Goal: Task Accomplishment & Management: Complete application form

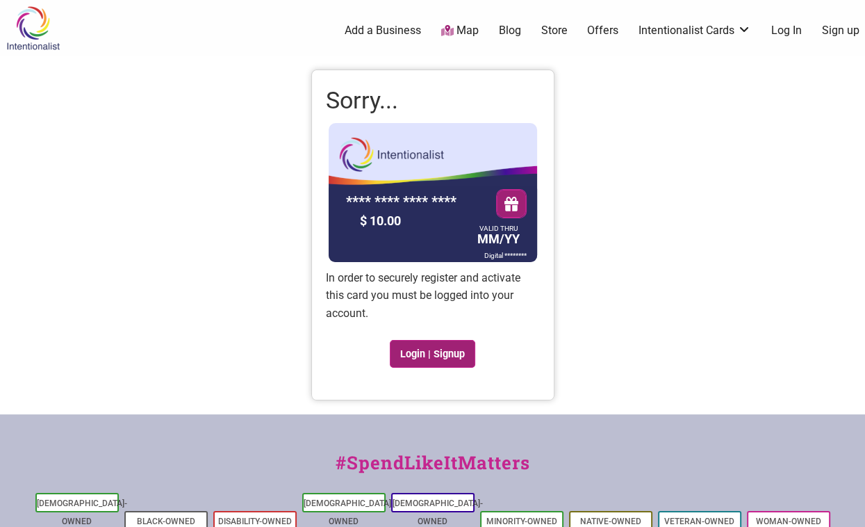
click at [439, 356] on link "Login | Signup" at bounding box center [433, 354] width 86 height 28
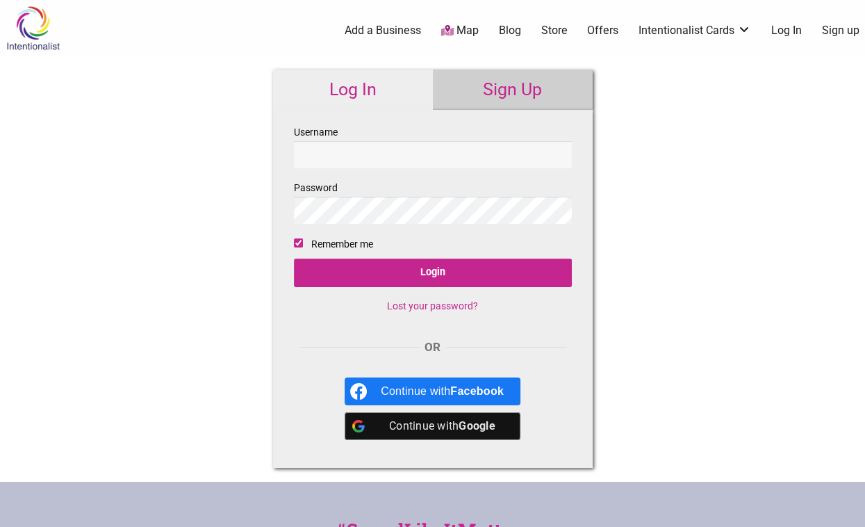
click at [425, 158] on input "Username" at bounding box center [433, 154] width 278 height 27
click at [501, 85] on link "Sign Up" at bounding box center [513, 89] width 160 height 40
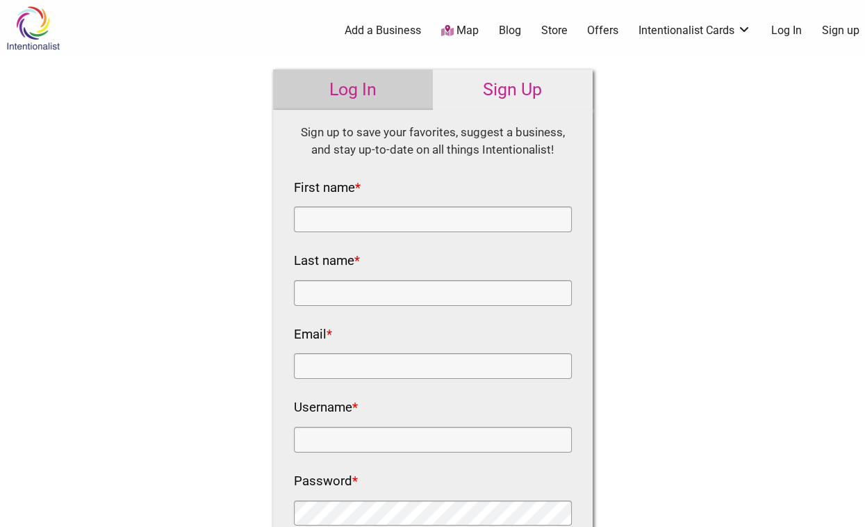
click at [378, 84] on link "Log In" at bounding box center [353, 89] width 160 height 40
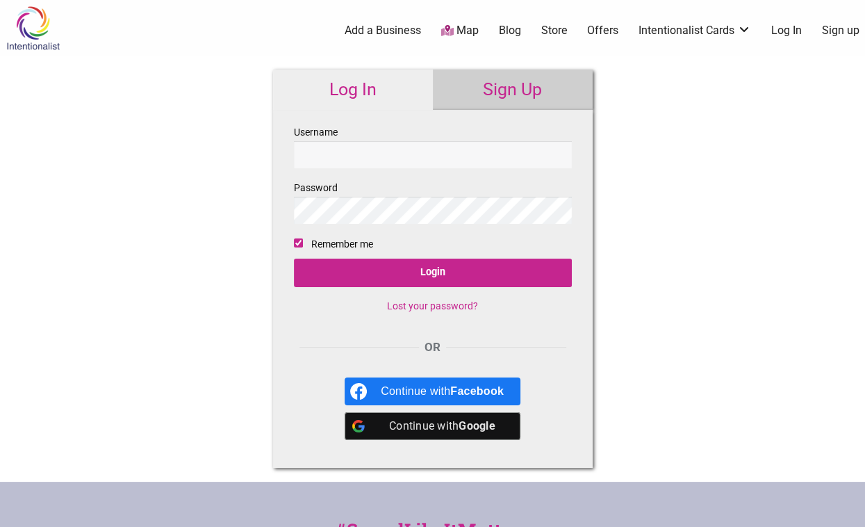
click at [457, 426] on div "Continue with Google" at bounding box center [442, 426] width 123 height 28
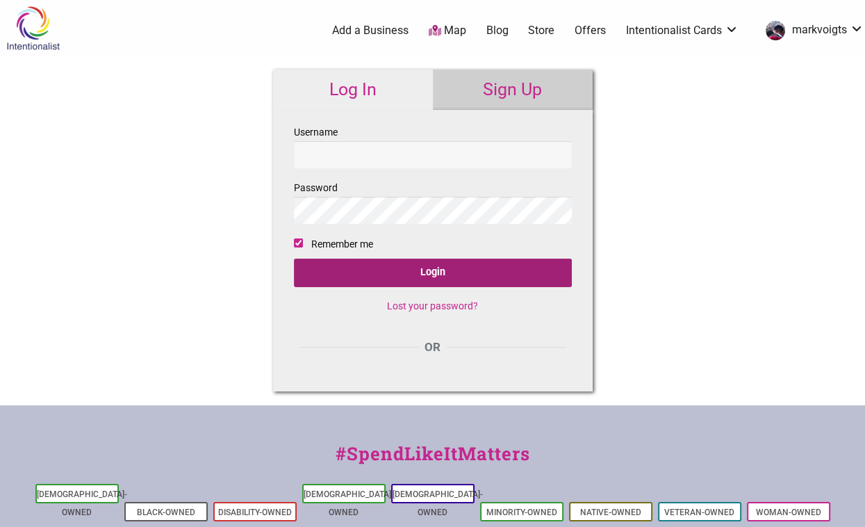
click at [436, 272] on input "Login" at bounding box center [433, 272] width 278 height 28
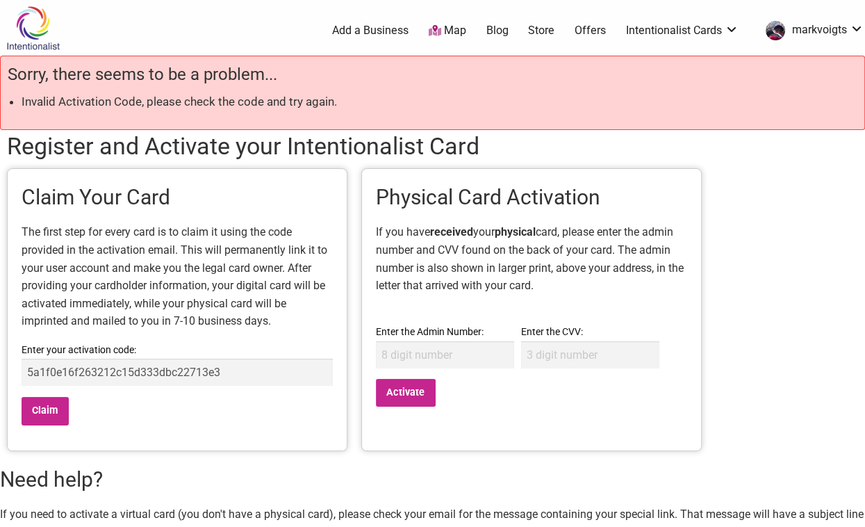
click at [233, 368] on input "5a1f0e16f263212c15d333dbc22713e3" at bounding box center [177, 372] width 311 height 27
click at [56, 410] on input "Claim" at bounding box center [45, 411] width 47 height 28
click at [230, 373] on input "5a1f0e16f263212c15d333dbc22713e3" at bounding box center [177, 372] width 311 height 27
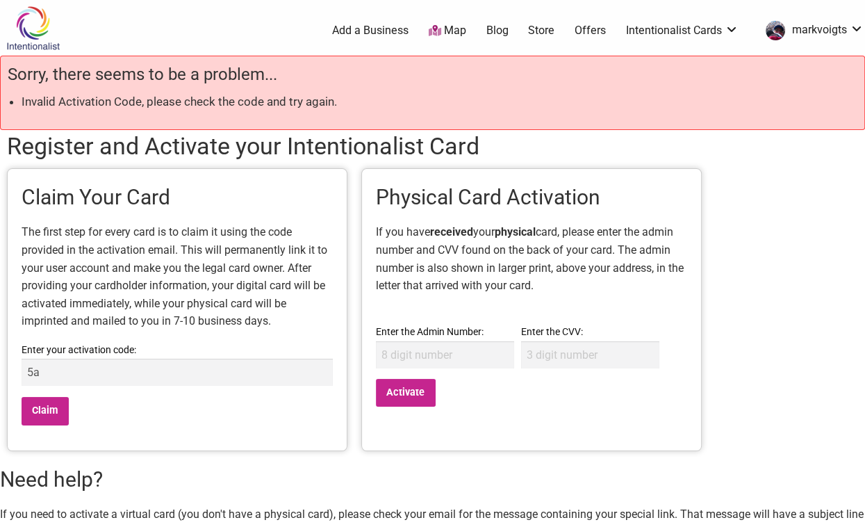
type input "5"
type input "5a1f0e16f263212c15d333dbc22713e3"
click at [48, 413] on input "Claim" at bounding box center [45, 411] width 47 height 28
click at [42, 412] on input "Claim" at bounding box center [45, 411] width 47 height 28
click at [696, 28] on link "Intentionalist Cards" at bounding box center [682, 30] width 113 height 15
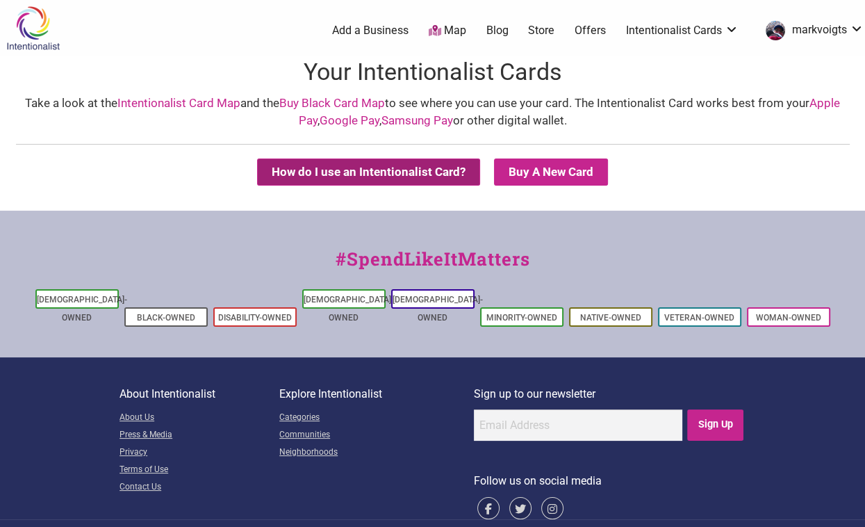
click at [350, 170] on button "How do I use an Intentionalist Card?" at bounding box center [368, 171] width 223 height 27
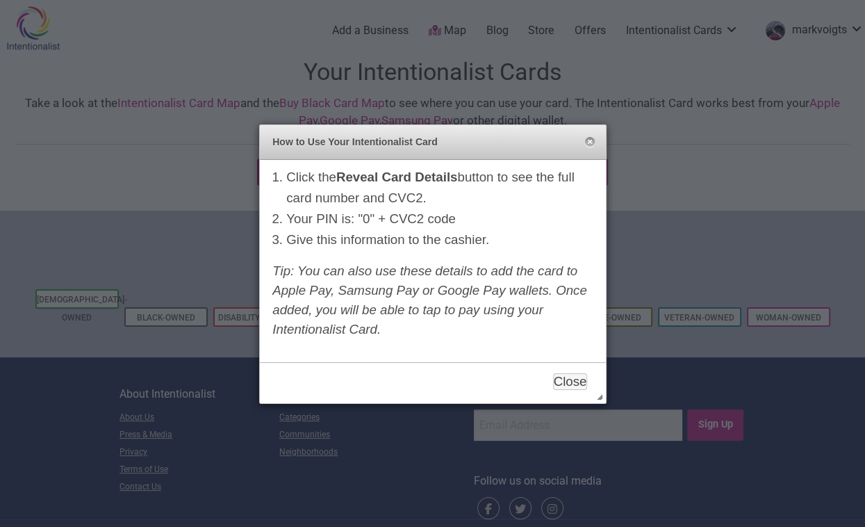
click at [184, 146] on div at bounding box center [432, 263] width 865 height 527
click at [559, 381] on button "Close" at bounding box center [570, 381] width 35 height 17
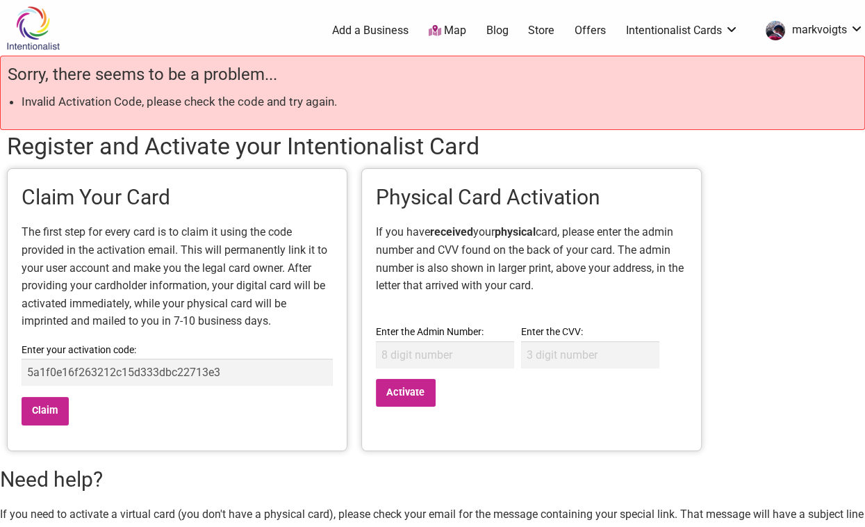
click at [243, 376] on input "5a1f0e16f263212c15d333dbc22713e3" at bounding box center [177, 372] width 311 height 27
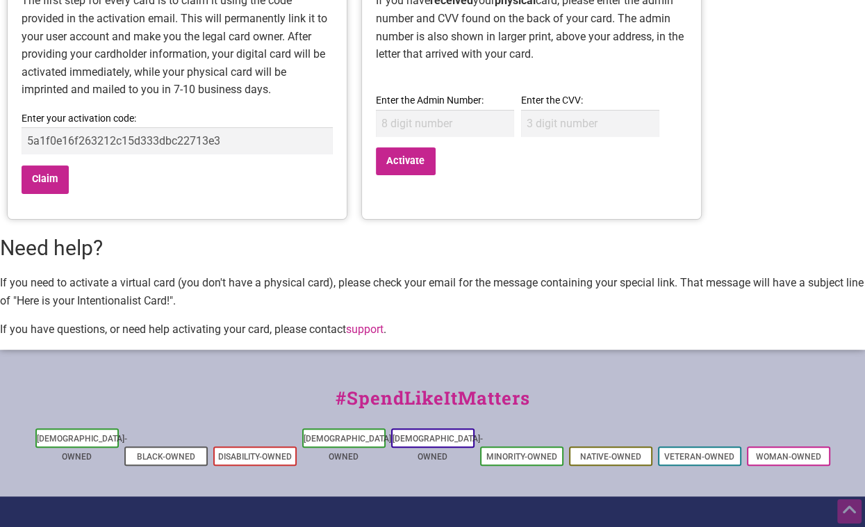
scroll to position [237, 0]
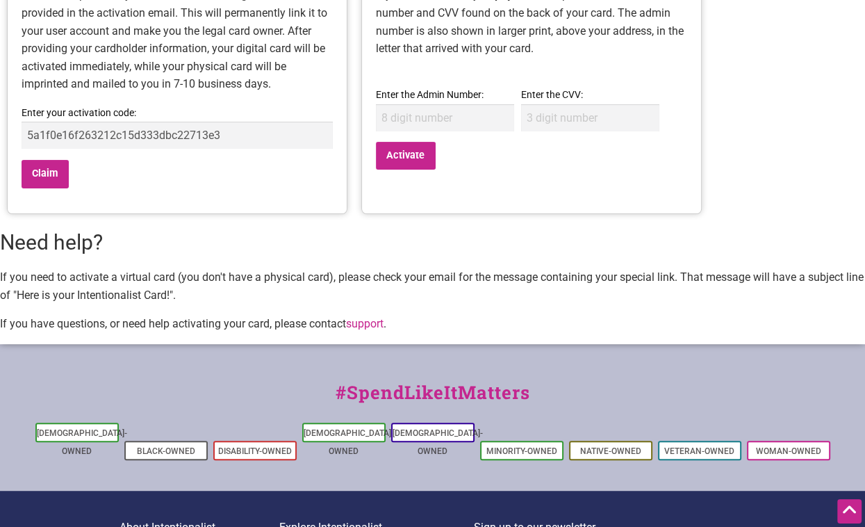
click at [377, 327] on link "support" at bounding box center [365, 323] width 38 height 13
click at [356, 326] on link "support" at bounding box center [365, 323] width 38 height 13
click at [370, 320] on link "support" at bounding box center [365, 323] width 38 height 13
click at [368, 325] on link "support" at bounding box center [365, 323] width 38 height 13
